Goal: Find specific page/section: Find specific page/section

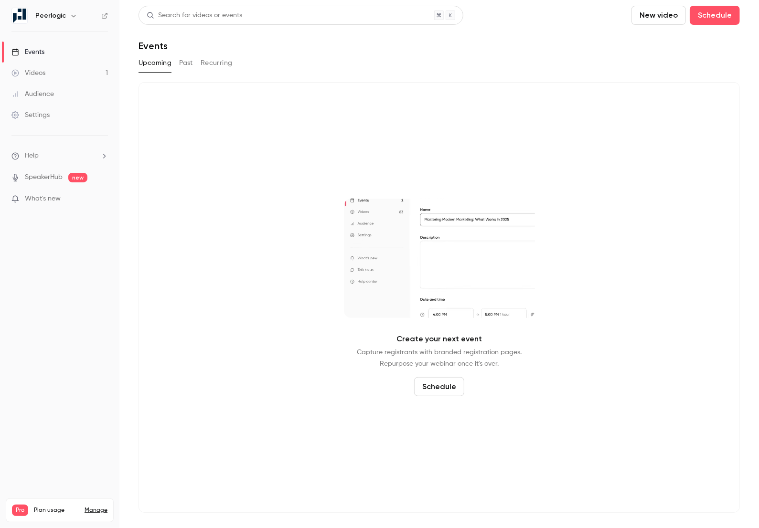
click at [90, 507] on link "Manage" at bounding box center [96, 511] width 23 height 8
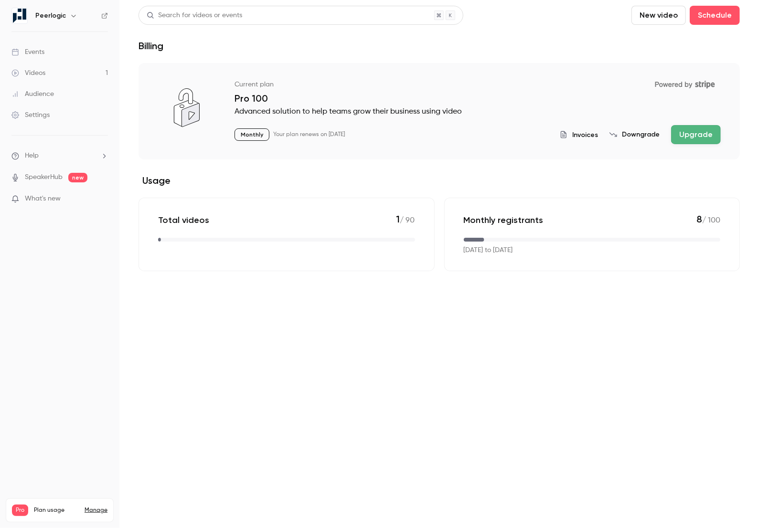
click at [574, 135] on button "Invoices" at bounding box center [579, 135] width 38 height 10
